Goal: Information Seeking & Learning: Learn about a topic

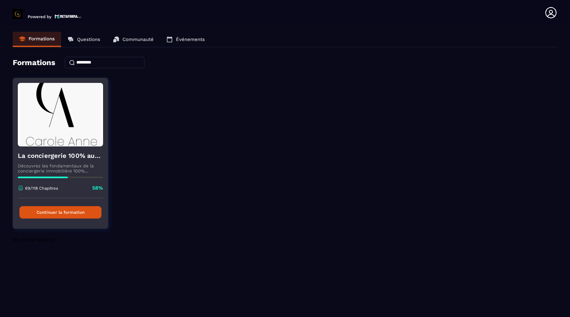
click at [63, 210] on button "Continuer la formation" at bounding box center [60, 212] width 82 height 12
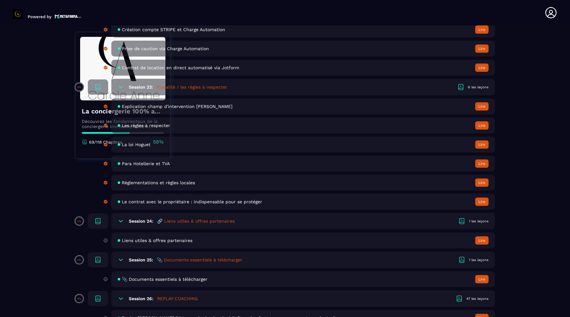
scroll to position [1807, 0]
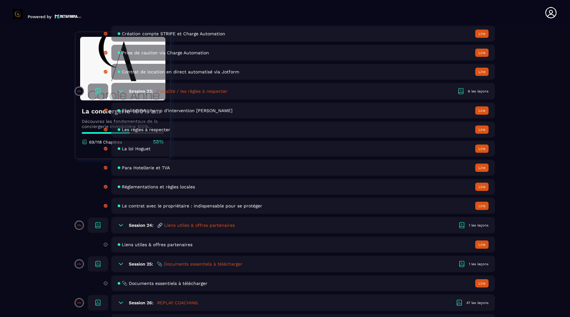
click at [166, 245] on span "Liens utiles & offres partenaires" at bounding box center [157, 244] width 71 height 5
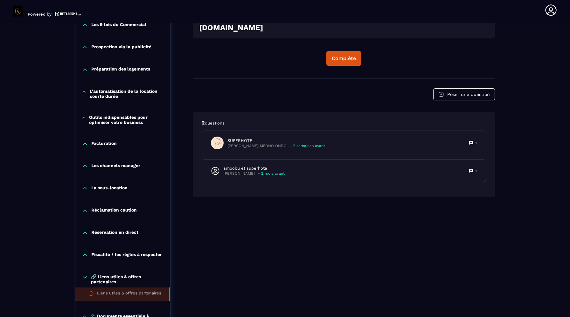
scroll to position [476, 0]
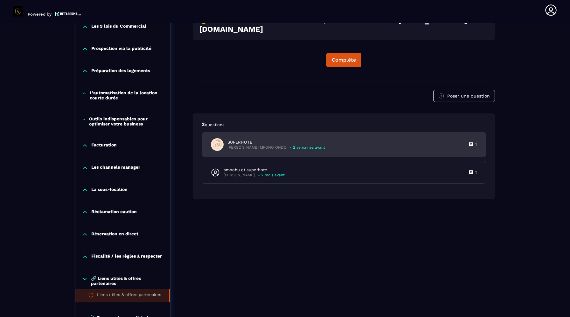
click at [305, 145] on p "SUPERHOTE" at bounding box center [276, 143] width 98 height 6
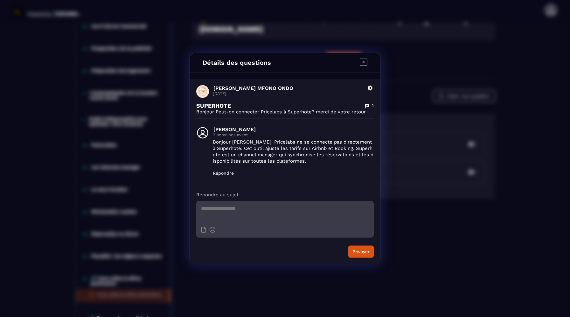
click at [365, 64] on icon "Modal window" at bounding box center [364, 62] width 8 height 8
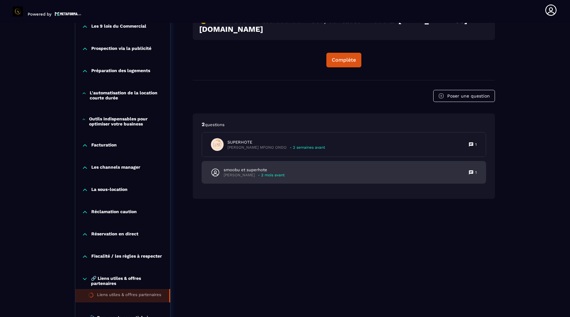
click at [267, 178] on p "- 2 mois avant" at bounding box center [271, 175] width 27 height 5
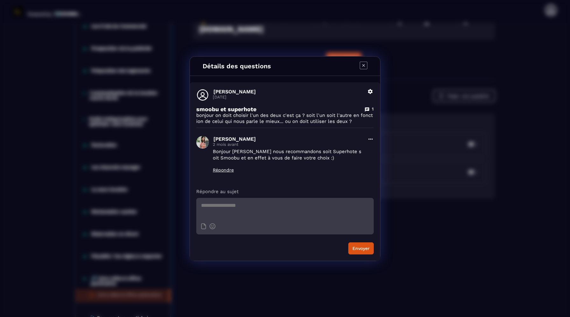
click at [363, 66] on icon "Modal window" at bounding box center [364, 66] width 8 height 8
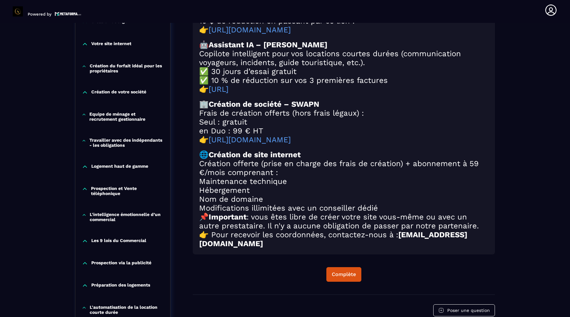
scroll to position [263, 0]
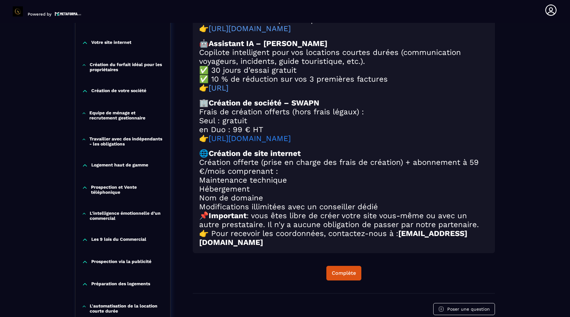
click at [285, 143] on link "[URL][DOMAIN_NAME]" at bounding box center [250, 138] width 82 height 9
